Goal: Register for event/course

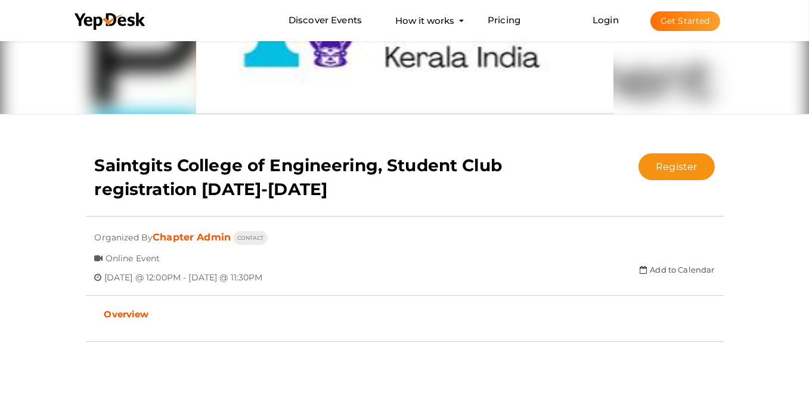
scroll to position [179, 0]
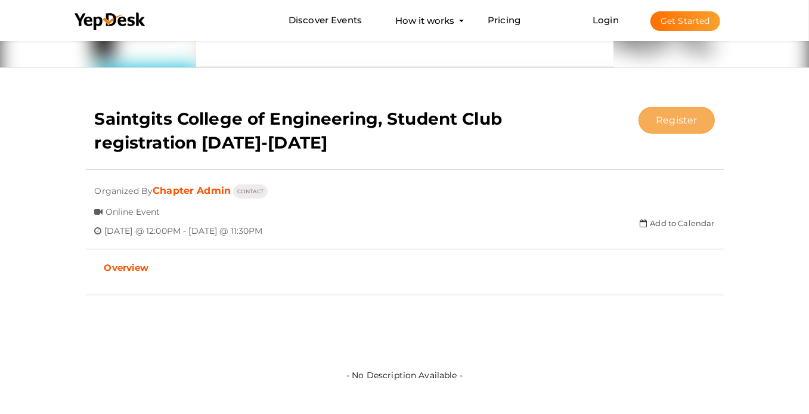
click at [670, 123] on button "Register" at bounding box center [677, 120] width 76 height 27
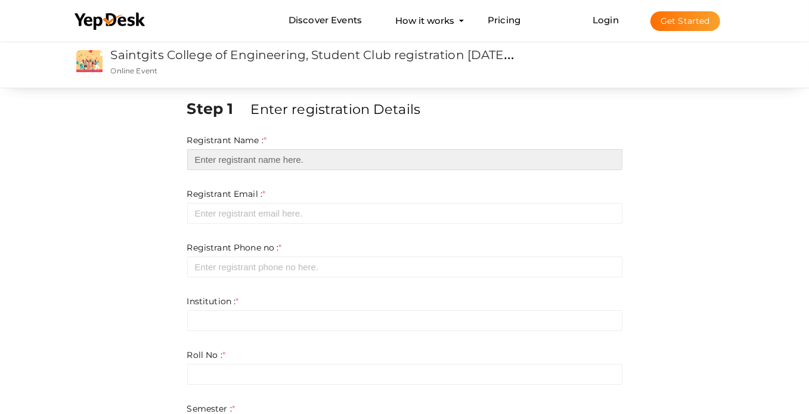
click at [360, 153] on input "text" at bounding box center [404, 159] width 435 height 21
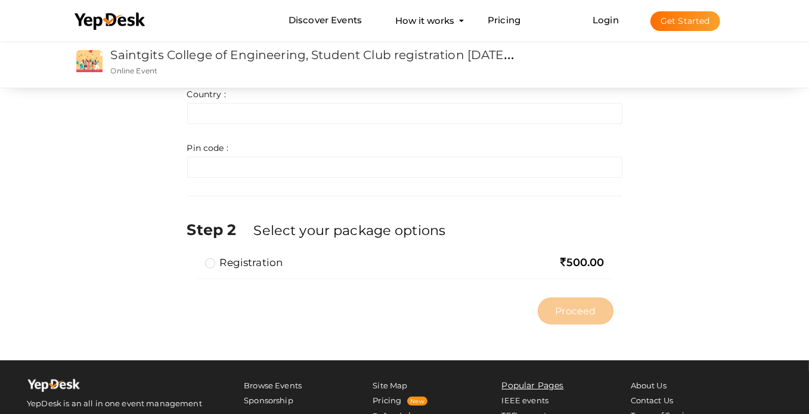
scroll to position [716, 0]
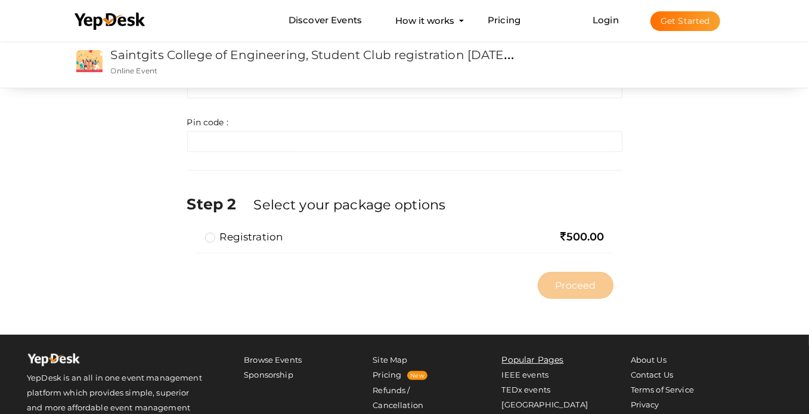
click at [208, 240] on label "Registration" at bounding box center [244, 237] width 78 height 14
click at [193, 232] on input "Registration" at bounding box center [193, 232] width 0 height 0
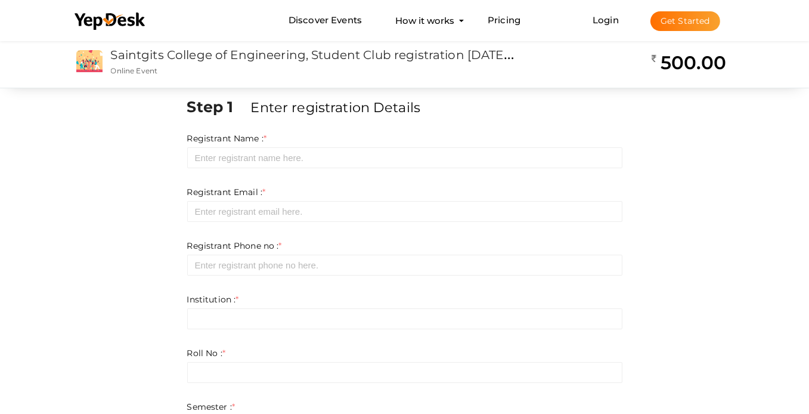
scroll to position [0, 0]
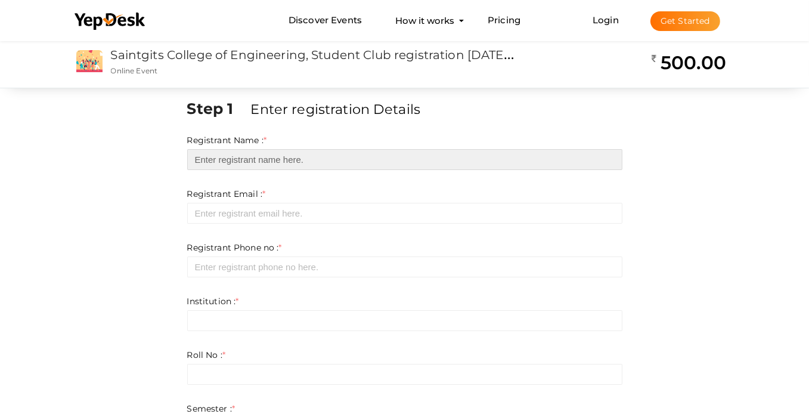
click at [377, 163] on input "text" at bounding box center [404, 159] width 435 height 21
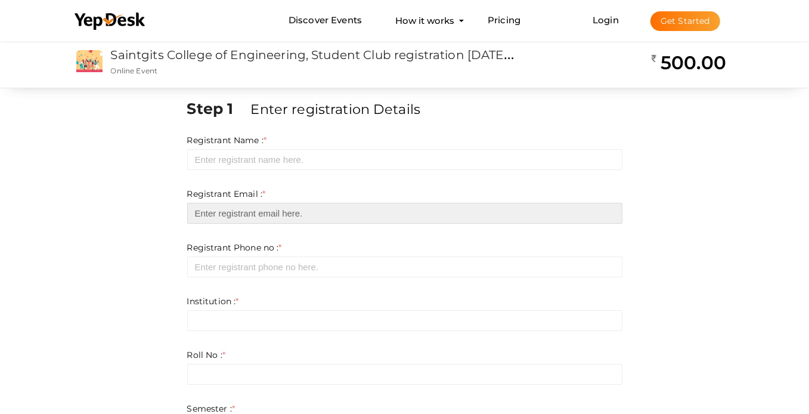
click at [357, 223] on input "email" at bounding box center [404, 213] width 435 height 21
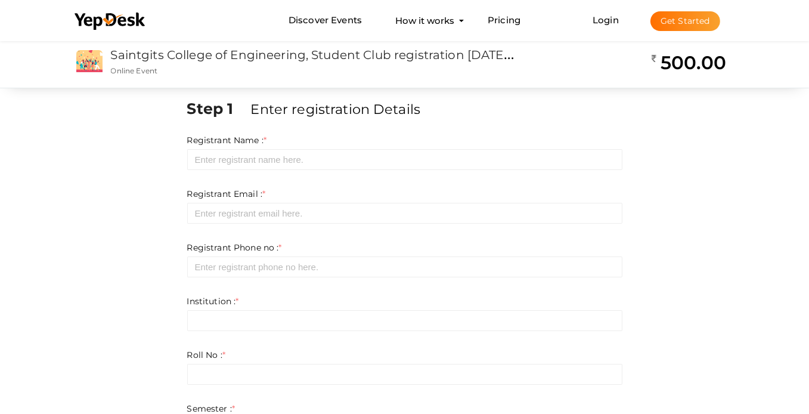
click at [343, 256] on div "Registrant Phone no : * Required. Invalid email Invalid phone number Invalid Fo…" at bounding box center [404, 260] width 435 height 36
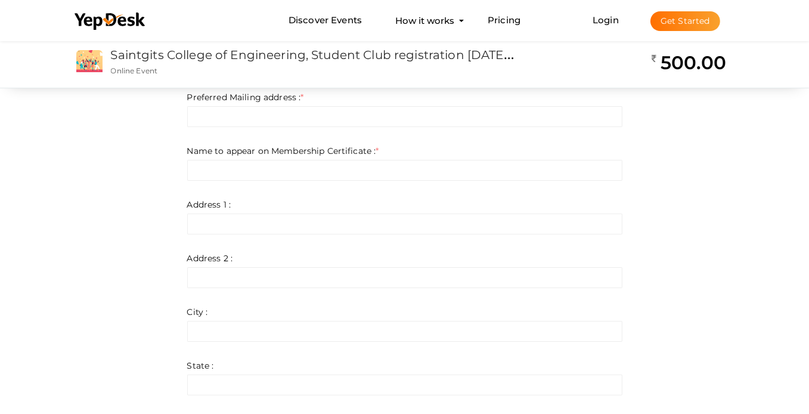
scroll to position [206, 0]
